Goal: Task Accomplishment & Management: Complete application form

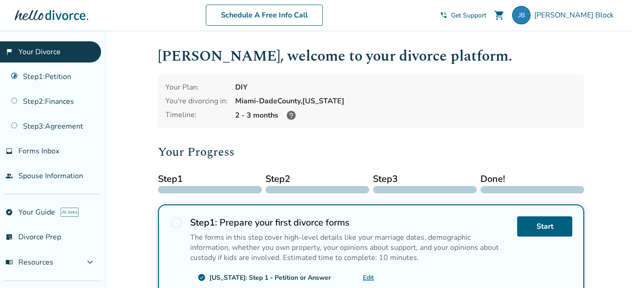
click at [486, 15] on span "Get Support" at bounding box center [468, 15] width 35 height 9
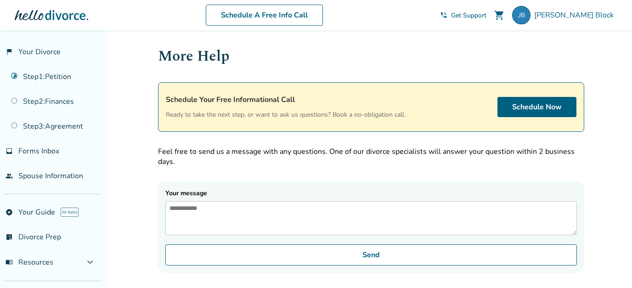
click at [331, 230] on textarea "Your message" at bounding box center [371, 218] width 412 height 34
drag, startPoint x: 452, startPoint y: 210, endPoint x: 129, endPoint y: 192, distance: 323.9
click at [165, 201] on textarea "**********" at bounding box center [371, 218] width 412 height 34
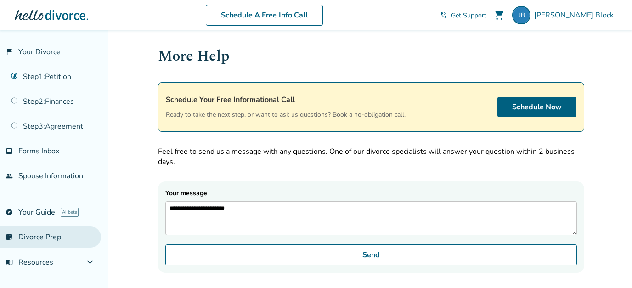
type textarea "**********"
click at [28, 243] on link "list_alt_check Divorce Prep" at bounding box center [50, 236] width 101 height 21
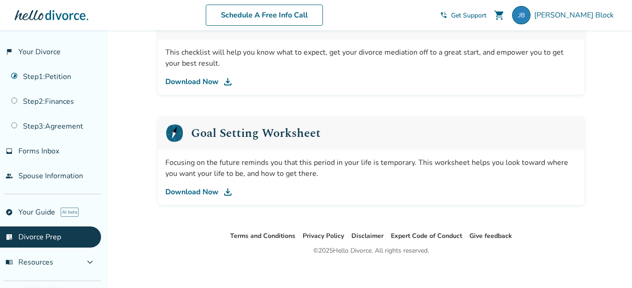
scroll to position [611, 0]
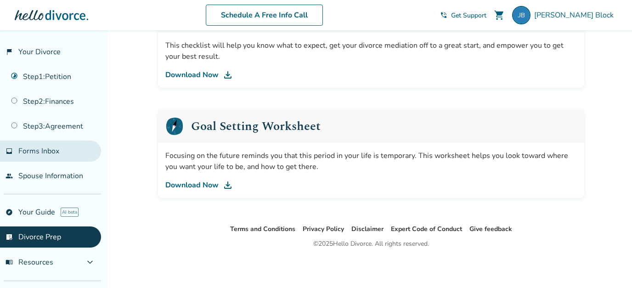
click at [20, 156] on span "Forms Inbox" at bounding box center [38, 151] width 41 height 10
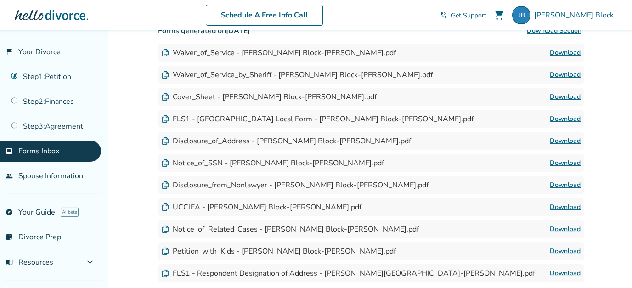
scroll to position [168, 0]
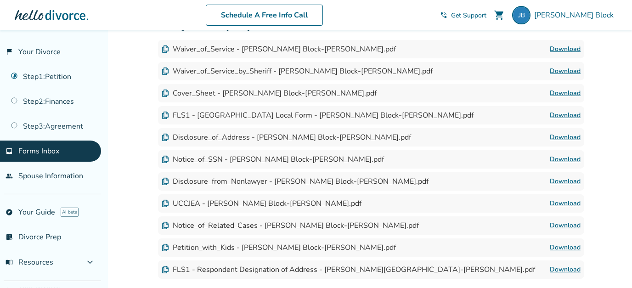
click at [572, 49] on link "Download" at bounding box center [565, 49] width 31 height 11
click at [64, 79] on link "Step 1 : Petition" at bounding box center [50, 76] width 101 height 21
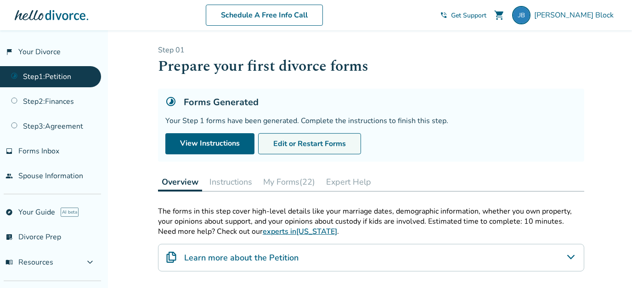
click at [297, 140] on button "Edit or Restart Forms" at bounding box center [309, 143] width 103 height 21
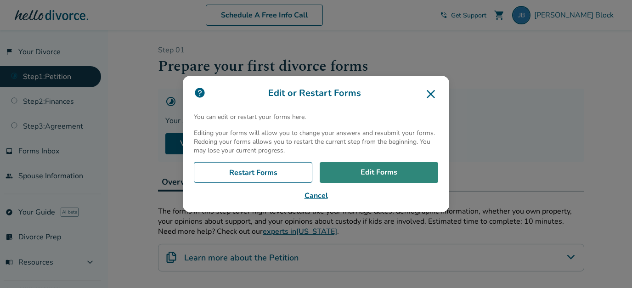
click at [364, 169] on link "Edit Forms" at bounding box center [379, 172] width 119 height 21
